Goal: Book appointment/travel/reservation

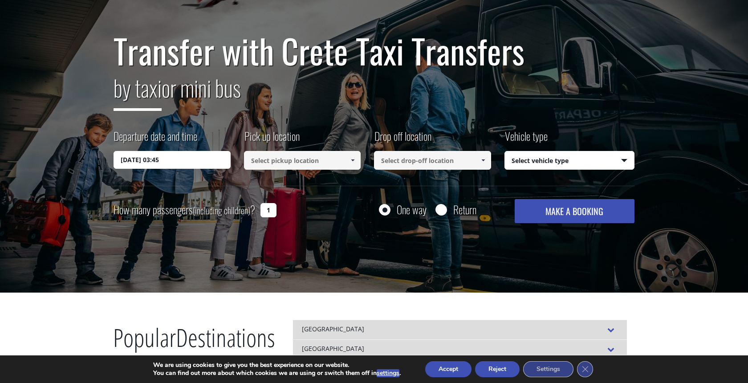
scroll to position [9, 0]
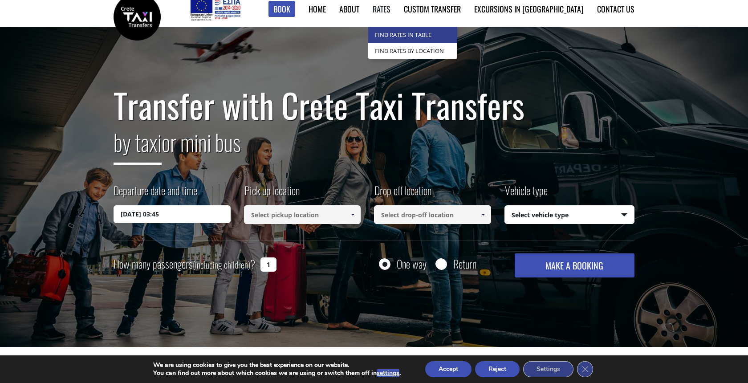
click at [439, 38] on link "Find Rates in Table" at bounding box center [412, 35] width 89 height 16
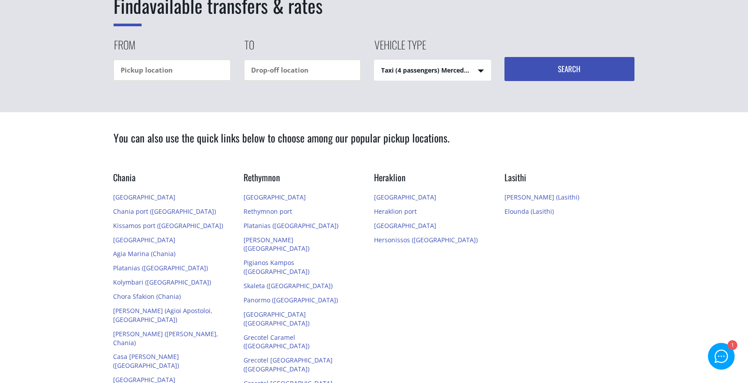
scroll to position [46, 0]
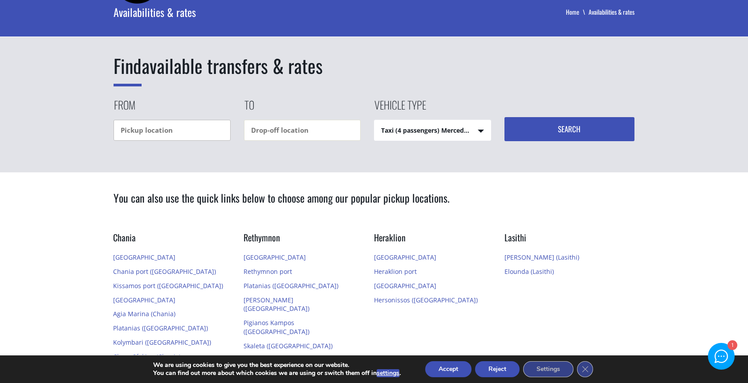
click at [165, 126] on input "text" at bounding box center [172, 130] width 117 height 21
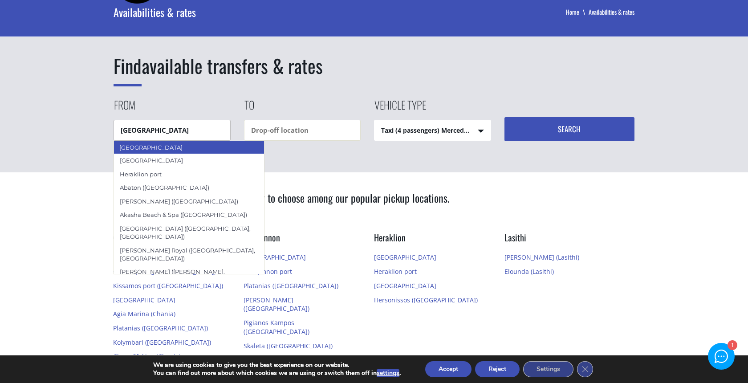
click at [163, 149] on div "[GEOGRAPHIC_DATA]" at bounding box center [189, 147] width 151 height 13
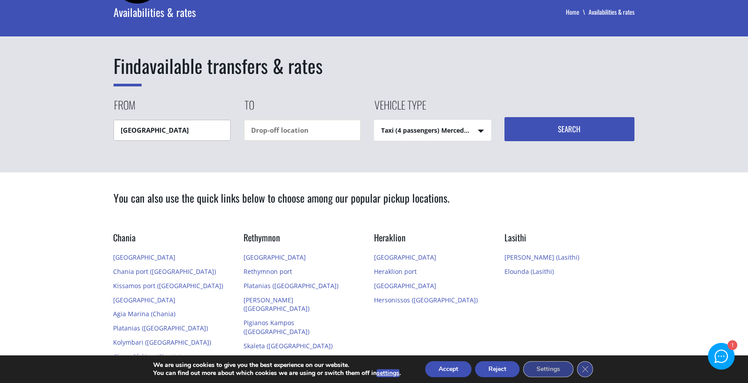
type input "[GEOGRAPHIC_DATA]"
click at [298, 123] on input "text" at bounding box center [302, 130] width 117 height 21
type input "elios hill"
